Goal: Answer question/provide support: Share knowledge or assist other users

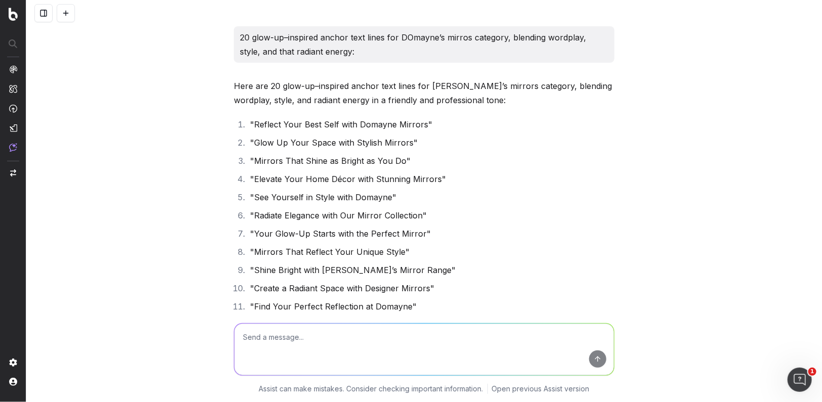
scroll to position [17405, 0]
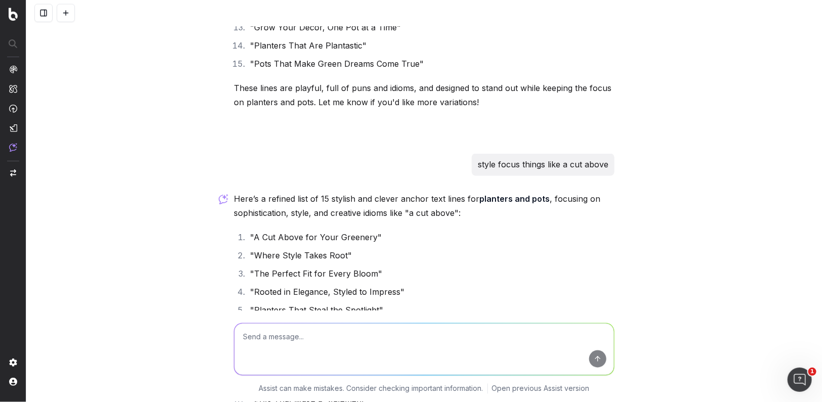
click at [282, 348] on textarea at bounding box center [423, 350] width 379 height 52
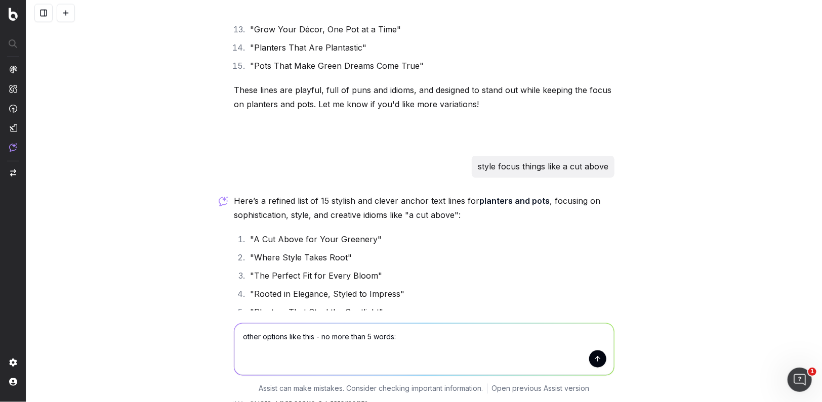
paste textarea "Hit refresh with lifelike greenery"
type textarea "other options like this - no more than 5 words: Hit refresh with lifelike green…"
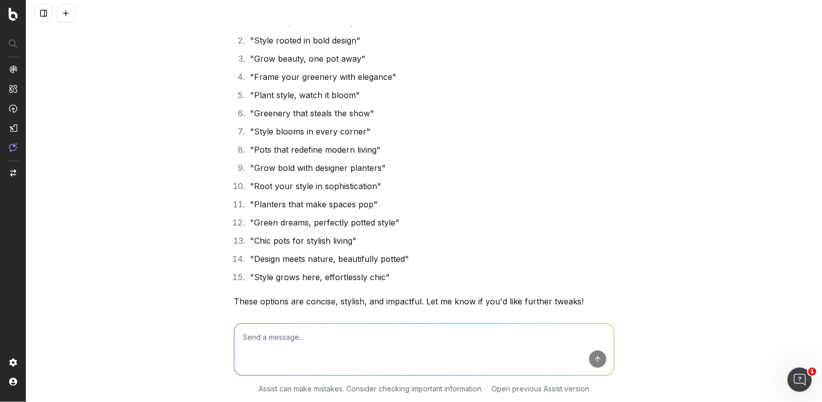
scroll to position [18050, 0]
type textarea "something with words like lifelike greenery"
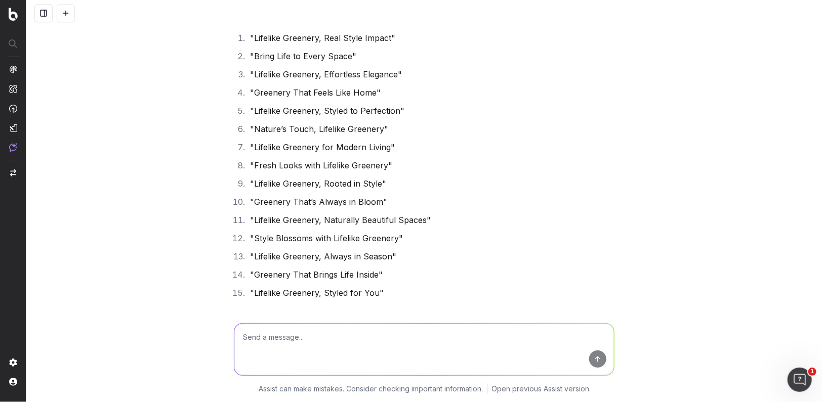
scroll to position [18465, 0]
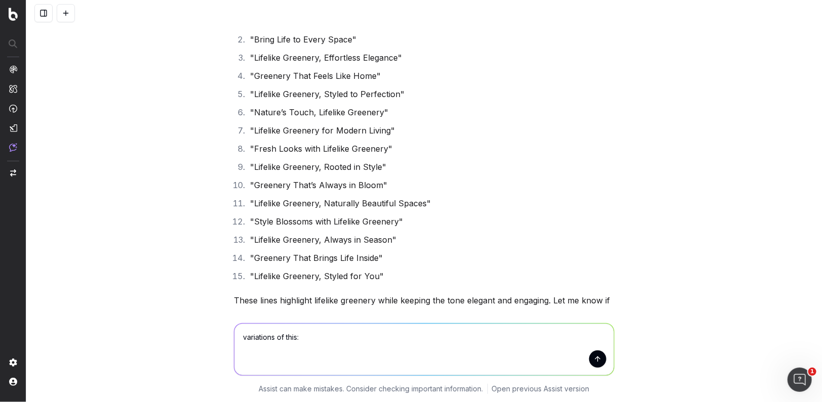
paste textarea "Dreamy styles in bed linen"
type textarea "variations of this: Dreamy styles in bed linen"
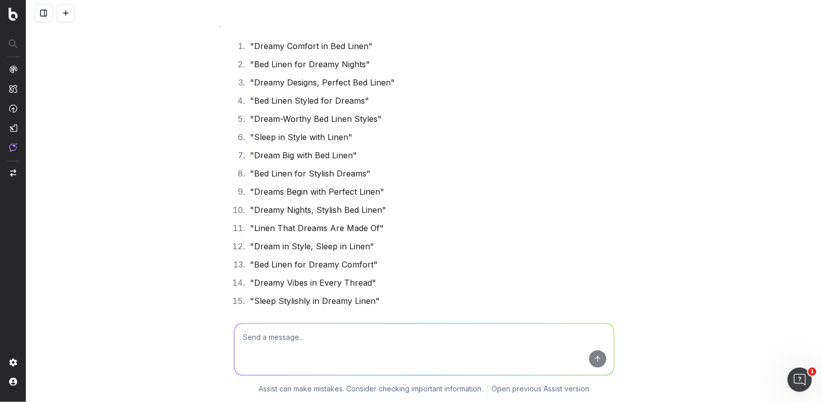
scroll to position [18858, 0]
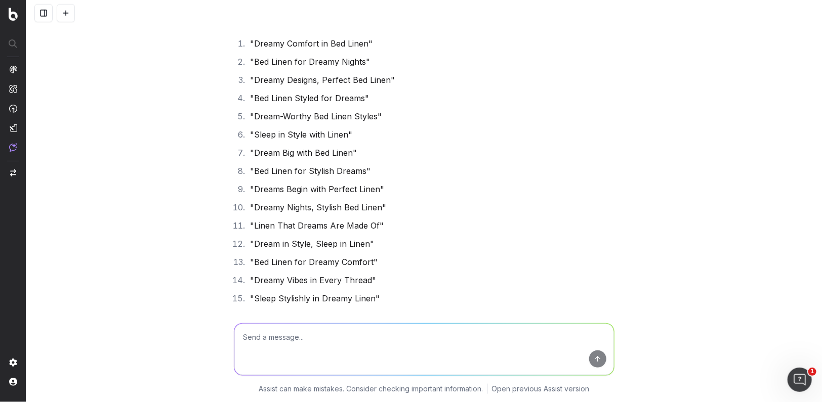
click at [259, 341] on textarea at bounding box center [423, 350] width 379 height 52
type textarea "must have the words bed linen"
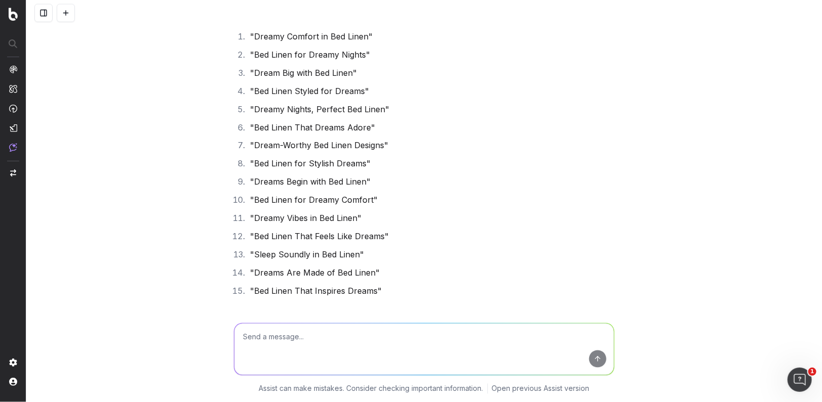
scroll to position [19281, 0]
type textarea "do one for kids bed linen and make sure you inclide those words"
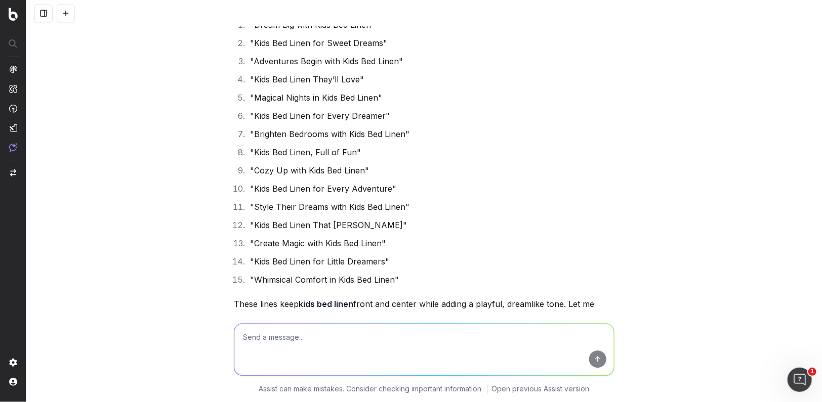
scroll to position [19722, 0]
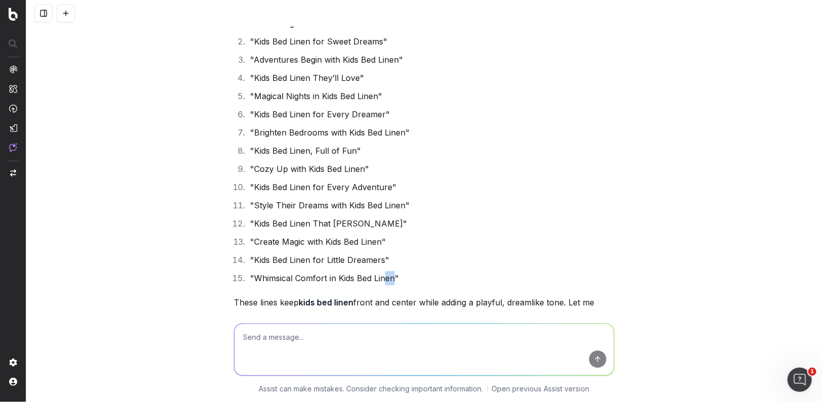
drag, startPoint x: 395, startPoint y: 273, endPoint x: 386, endPoint y: 273, distance: 9.1
click at [386, 273] on li ""Whimsical Comfort in Kids Bed Linen"" at bounding box center [430, 278] width 367 height 14
click at [256, 342] on textarea at bounding box center [423, 350] width 379 height 52
click at [243, 337] on textarea "whimsical xxx in kids bed linen" at bounding box center [423, 350] width 379 height 52
type textarea "9 variants: whimsical xxx in kids bed linen"
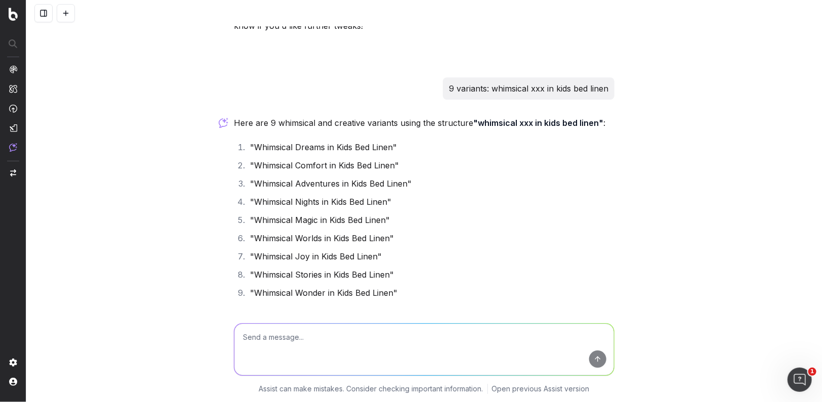
scroll to position [20080, 0]
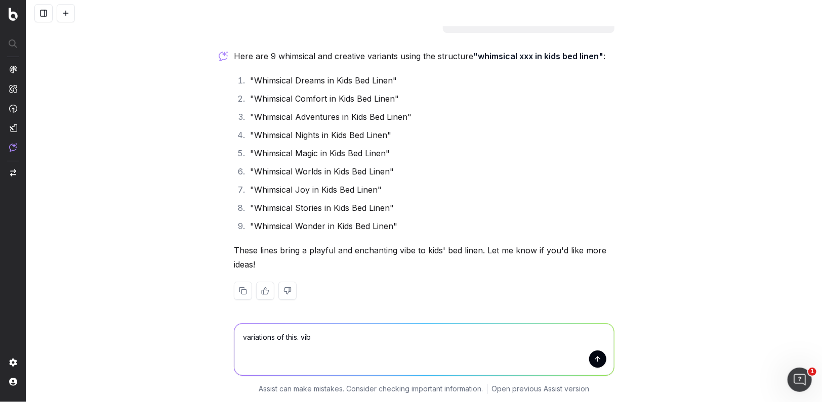
type textarea "variations of this. vibe"
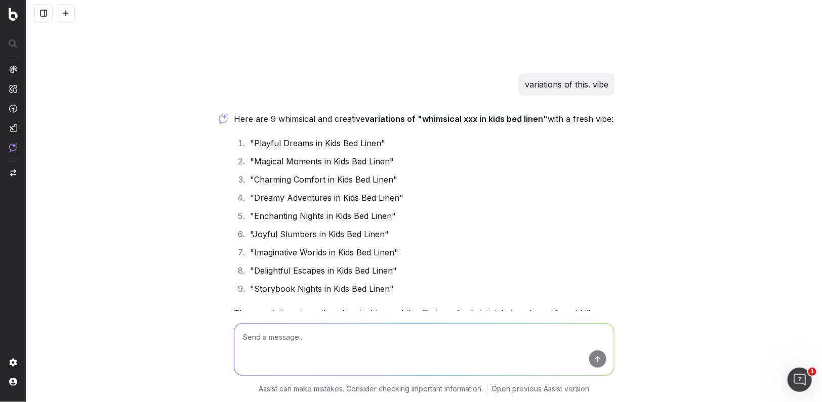
scroll to position [20321, 0]
type textarea "now do one for coverlets"
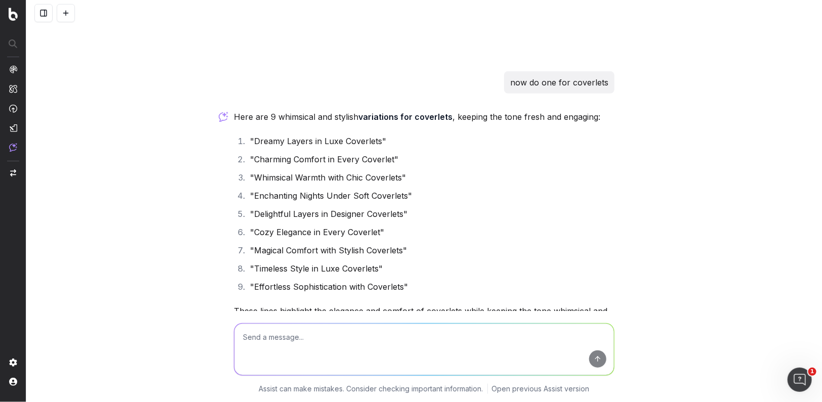
scroll to position [20659, 0]
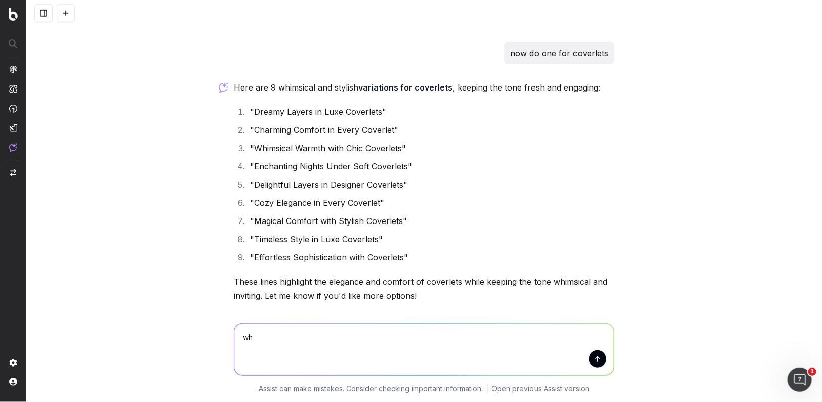
type textarea "w"
type textarea "consider the characteristics of a coverlet"
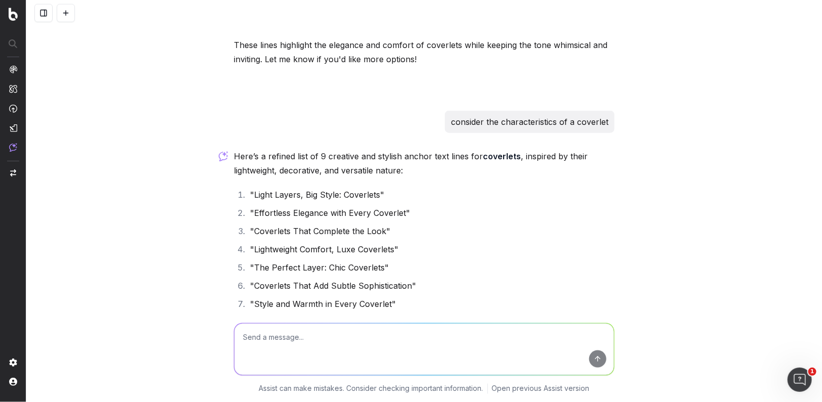
scroll to position [20993, 0]
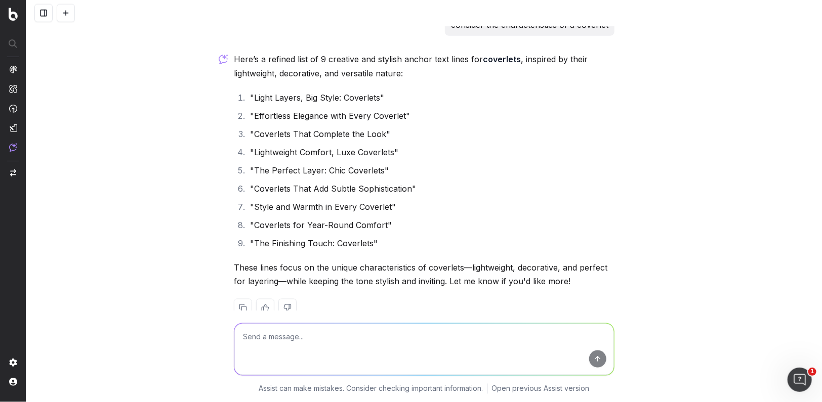
click at [270, 350] on textarea at bounding box center [423, 350] width 379 height 52
type textarea "do ths for quilts - think cloud nine comfort"
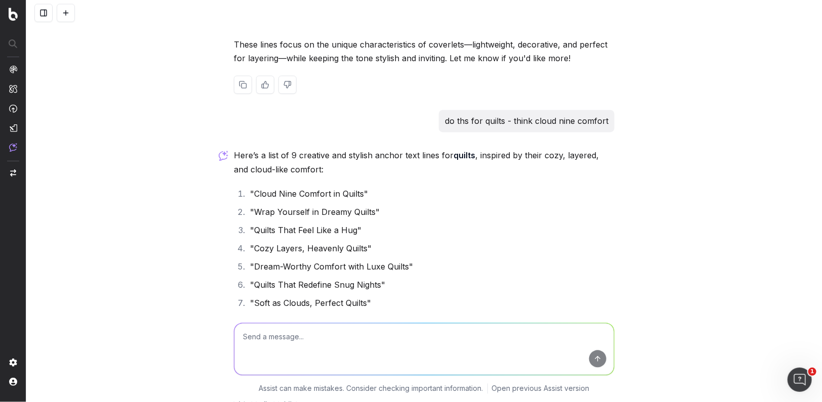
scroll to position [21330, 0]
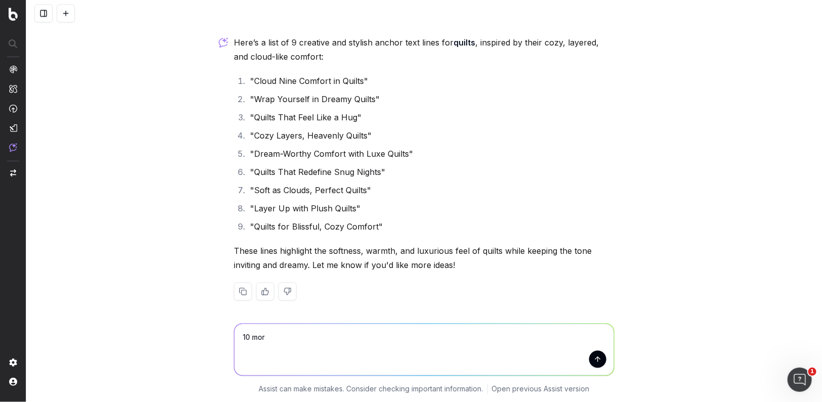
type textarea "10 more"
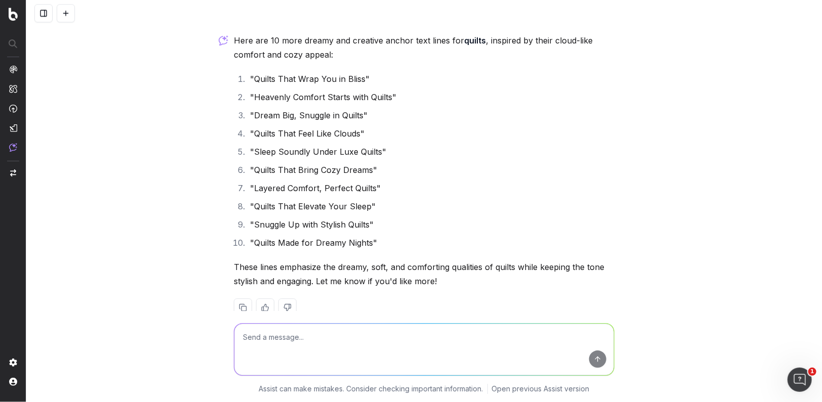
scroll to position [21645, 0]
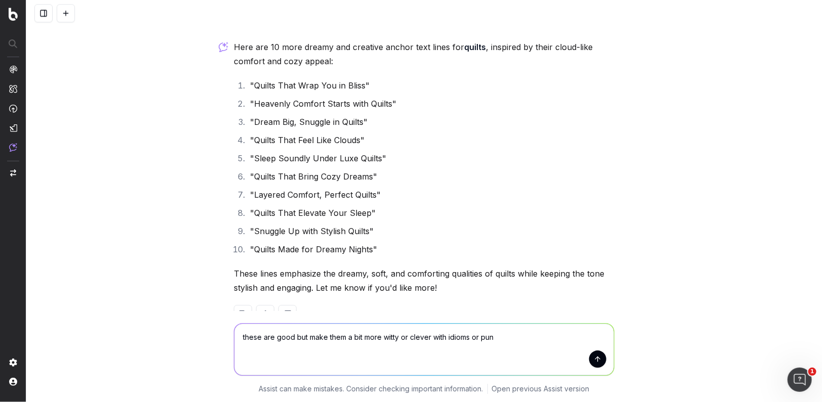
type textarea "these are good but make them a bit more witty or clever with idioms or puns"
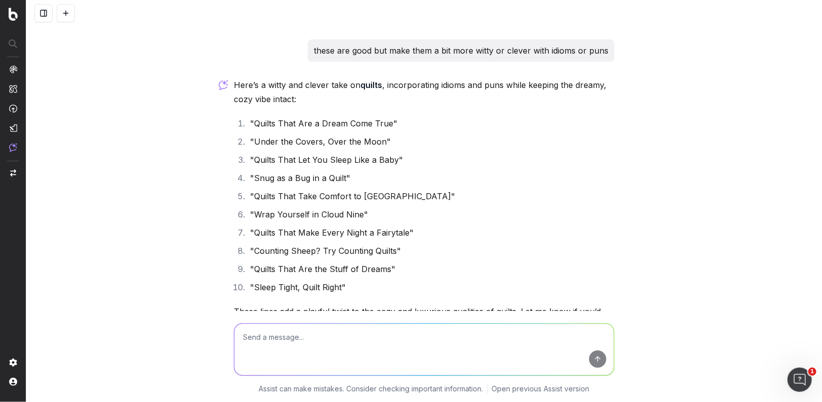
scroll to position [21945, 0]
type textarea "must have the word quilts"
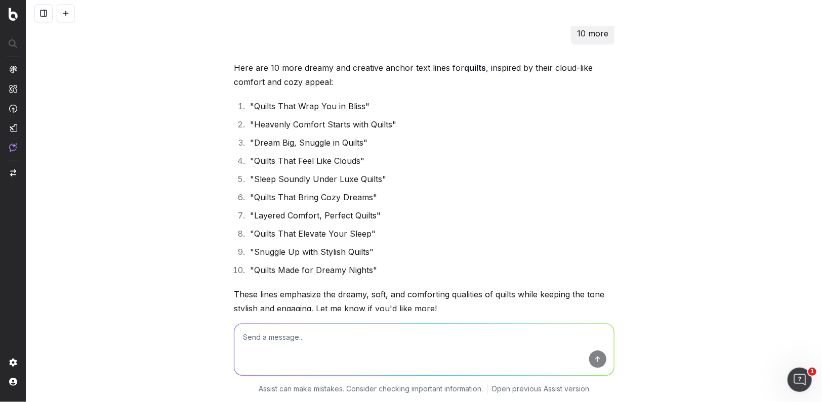
scroll to position [21622, 0]
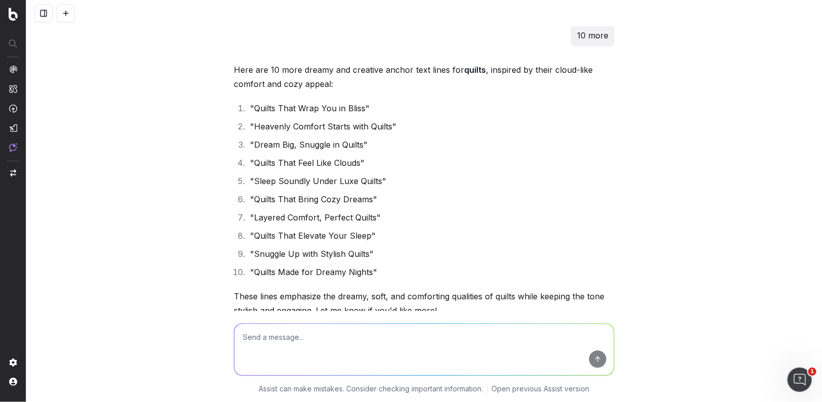
click at [67, 10] on button at bounding box center [66, 13] width 18 height 18
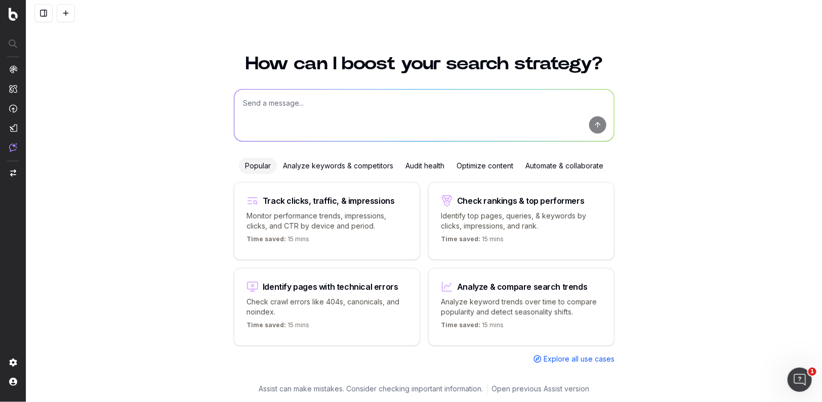
click at [285, 108] on textarea at bounding box center [423, 116] width 379 height 52
paste textarea "Forget the frustration of fumbling with tiny SIM cards – eSIM will revolutionis…"
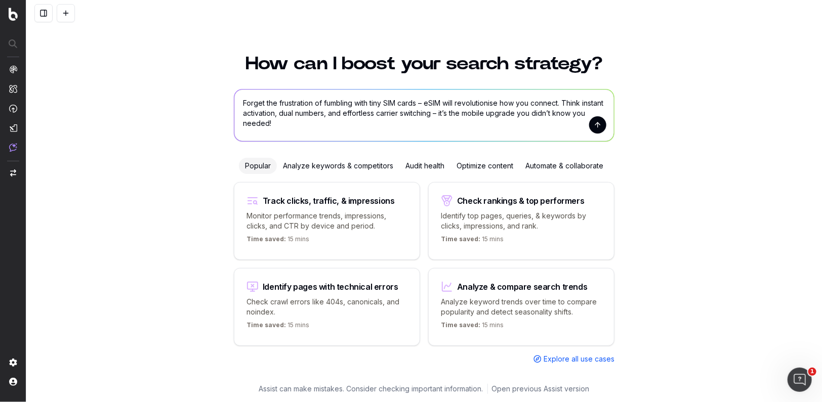
click at [242, 104] on textarea "Forget the frustration of fumbling with tiny SIM cards – eSIM will revolutionis…" at bounding box center [423, 116] width 379 height 52
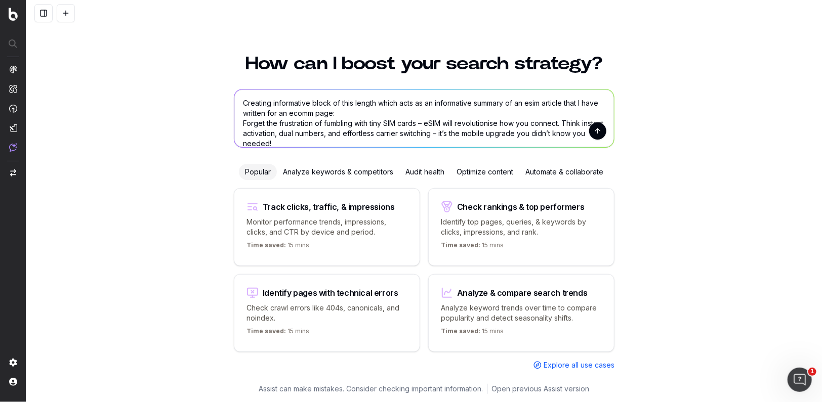
scroll to position [6, 0]
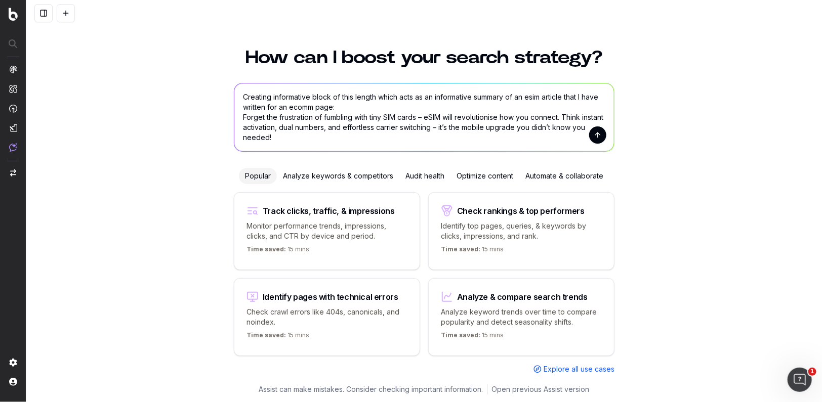
click at [335, 97] on textarea "Creating informative block of this length which acts as an informative summary …" at bounding box center [423, 117] width 379 height 68
click at [378, 96] on textarea "Creating informative block (of this length which acts as an informative summary…" at bounding box center [423, 117] width 379 height 68
type textarea "Creating informative block (of this length) which acts as an informative summar…"
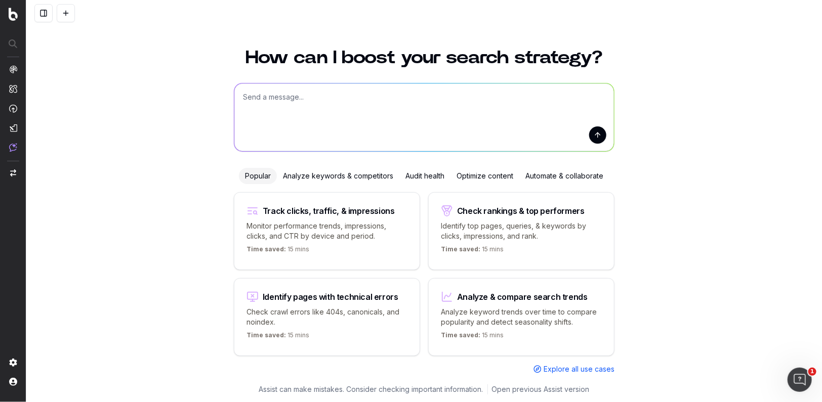
scroll to position [0, 0]
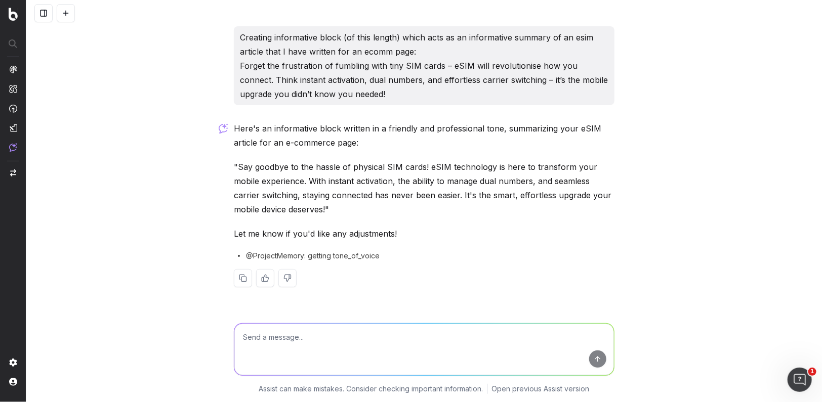
click at [251, 337] on textarea at bounding box center [423, 350] width 379 height 52
type textarea "this sounds promoptional - it needs to be more of a summary for someone to go a…"
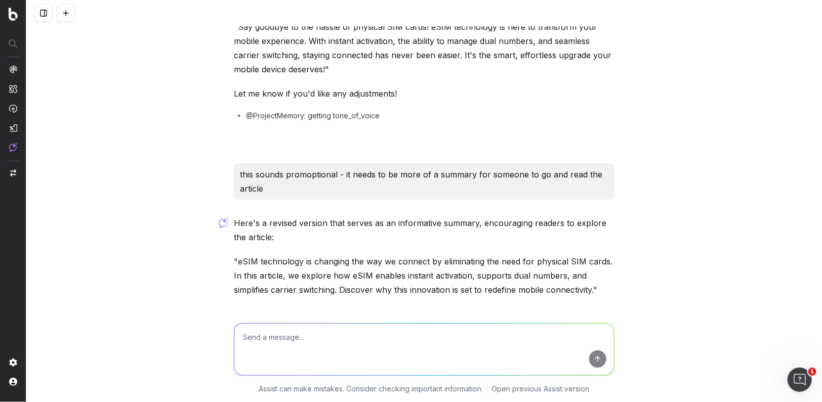
scroll to position [194, 0]
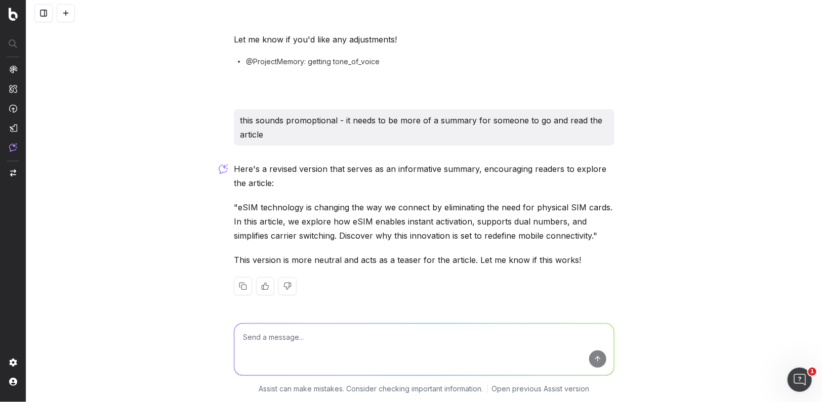
click at [568, 245] on div "Here's a revised version that serves as an informative summary, encouraging rea…" at bounding box center [424, 237] width 380 height 150
drag, startPoint x: 603, startPoint y: 235, endPoint x: 239, endPoint y: 210, distance: 364.6
click at [239, 210] on p ""eSIM technology is changing the way we connect by eliminating the need for phy…" at bounding box center [424, 221] width 380 height 42
copy p "eSIM technology is changing the way we connect by eliminating the need for phys…"
click at [266, 332] on textarea at bounding box center [423, 350] width 379 height 52
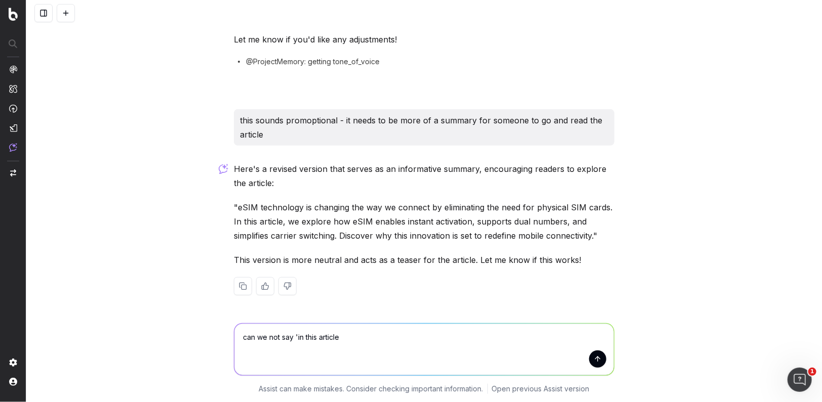
type textarea "can we not say 'in this article'"
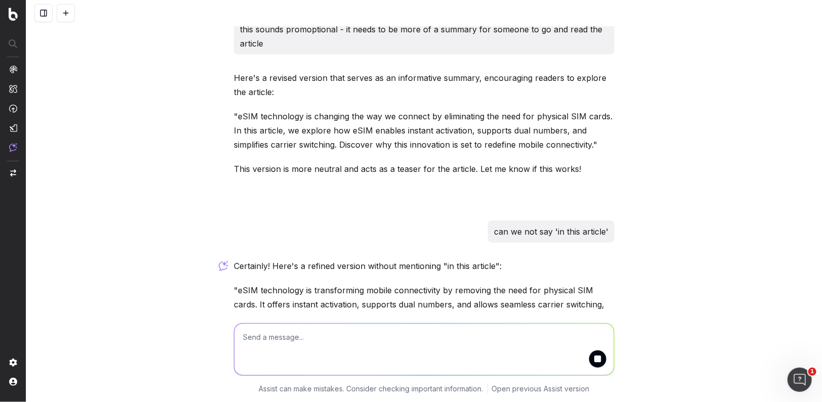
scroll to position [300, 0]
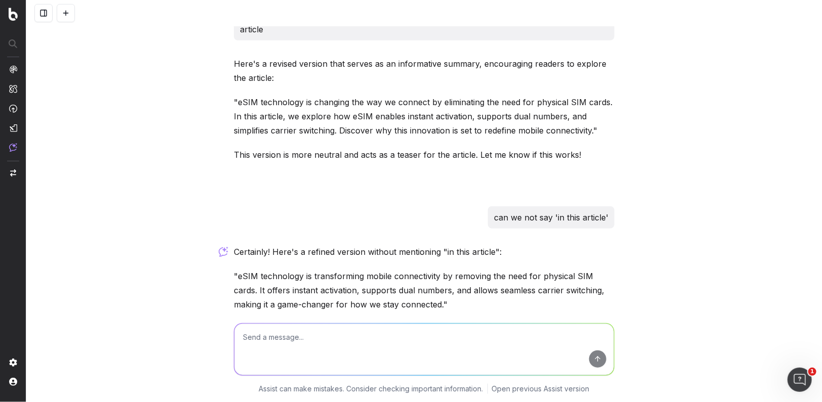
click at [252, 338] on textarea at bounding box center [423, 350] width 379 height 52
type textarea "s"
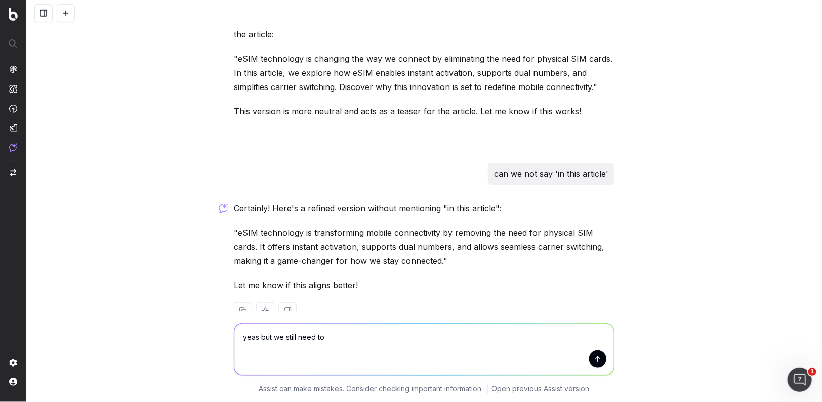
scroll to position [342, 0]
type textarea "yeas but we still need to mention that it is a guide"
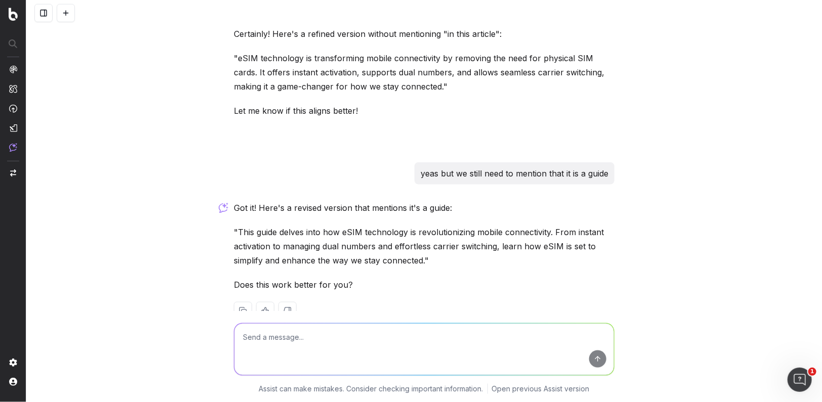
scroll to position [542, 0]
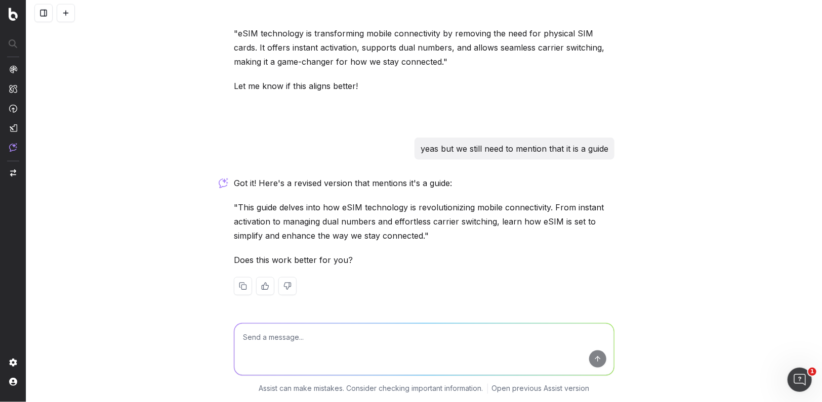
click at [273, 344] on textarea at bounding box center [423, 350] width 379 height 52
paste textarea "eSIM technology is revolutionising the way we connect by eliminating the need f…"
type textarea "okhow about: eSIM technology is revolutionising the way we connect by eliminati…"
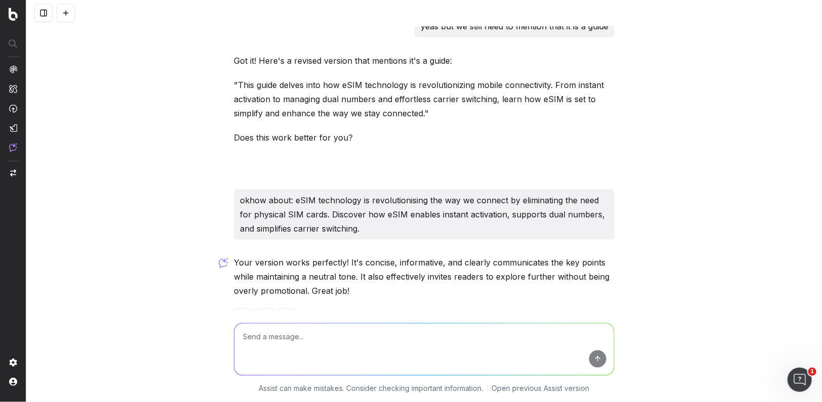
scroll to position [696, 0]
